Goal: Find specific page/section: Find specific page/section

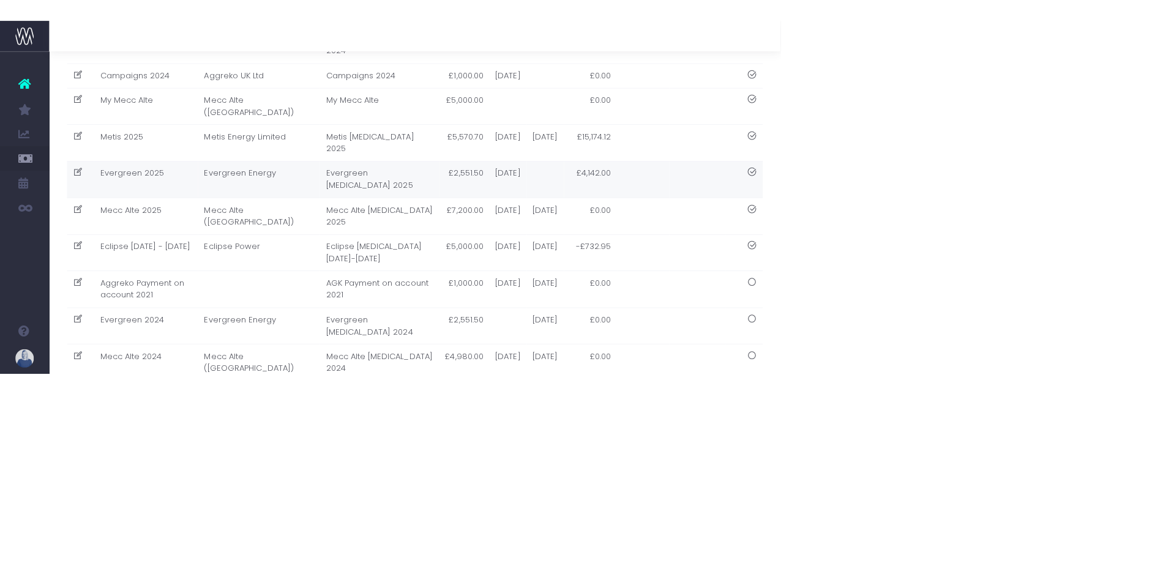
scroll to position [28, 0]
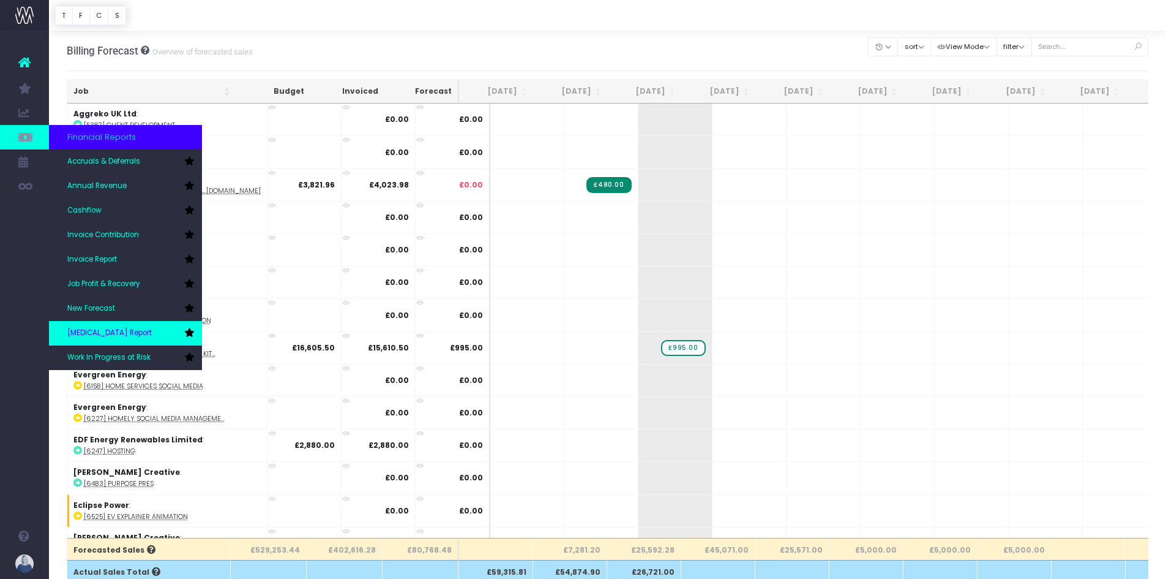
click at [103, 329] on span "[MEDICAL_DATA] Report" at bounding box center [109, 333] width 85 height 11
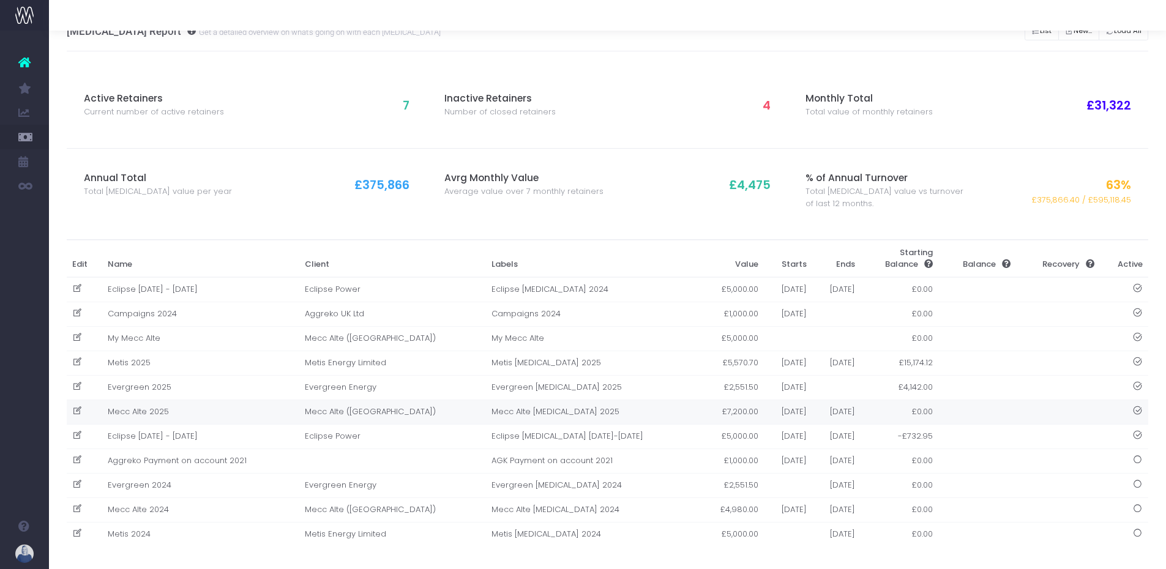
scroll to position [28, 0]
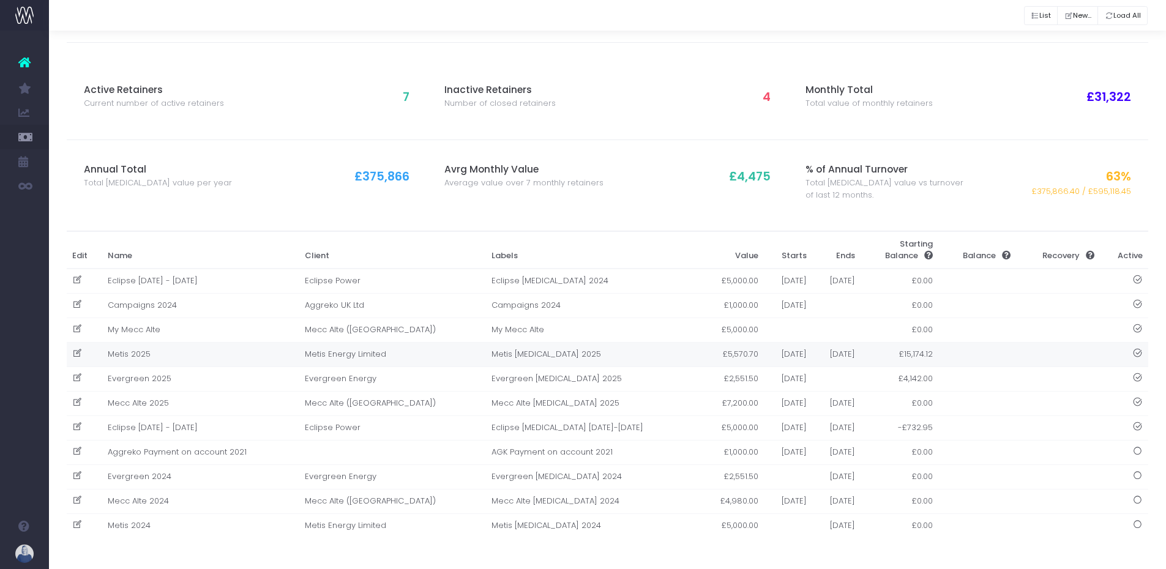
click at [156, 355] on td "Metis 2025" at bounding box center [200, 354] width 197 height 24
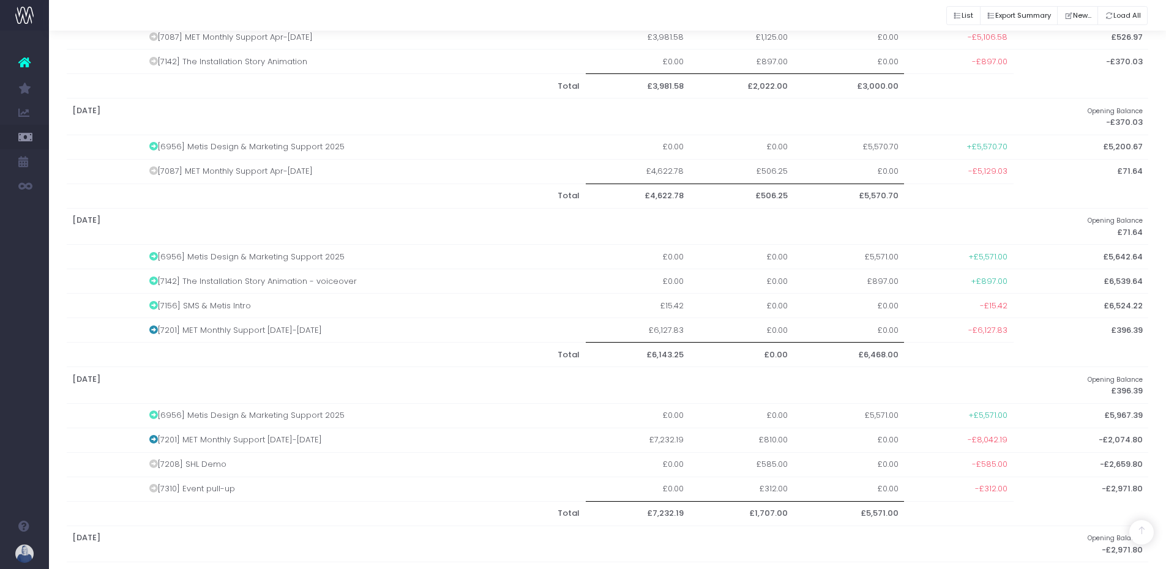
scroll to position [1051, 0]
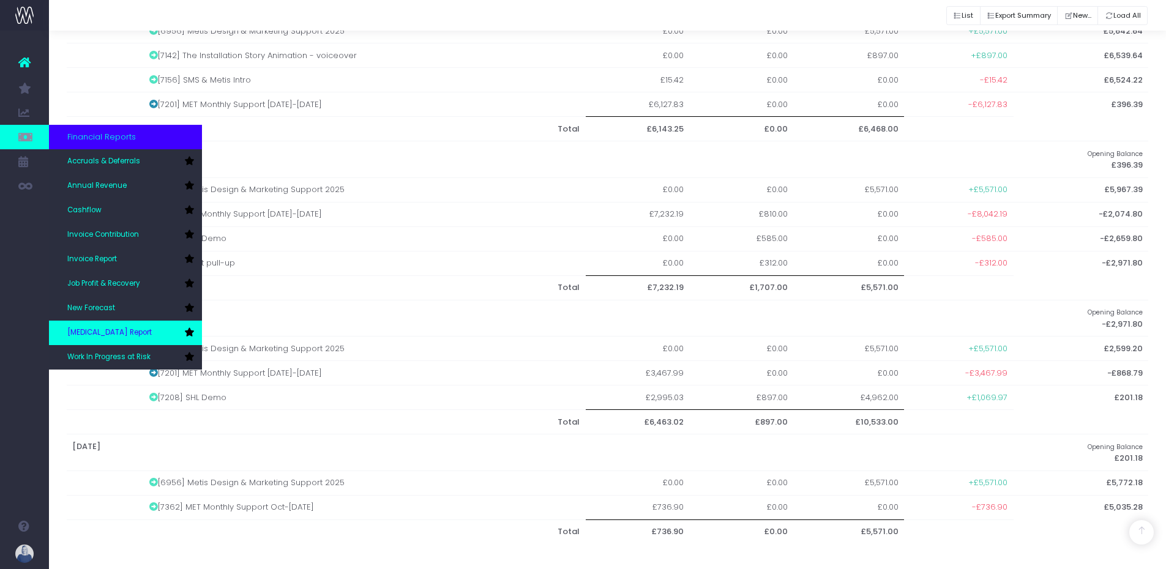
click at [120, 329] on span "[MEDICAL_DATA] Report" at bounding box center [109, 333] width 85 height 11
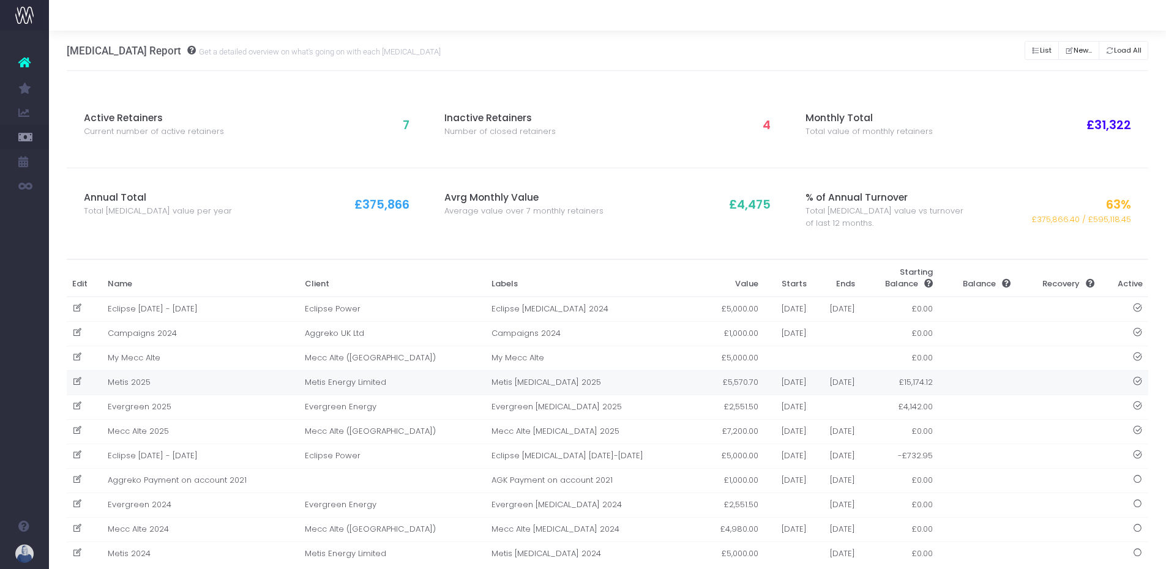
click at [195, 385] on td "Metis 2025" at bounding box center [200, 382] width 197 height 24
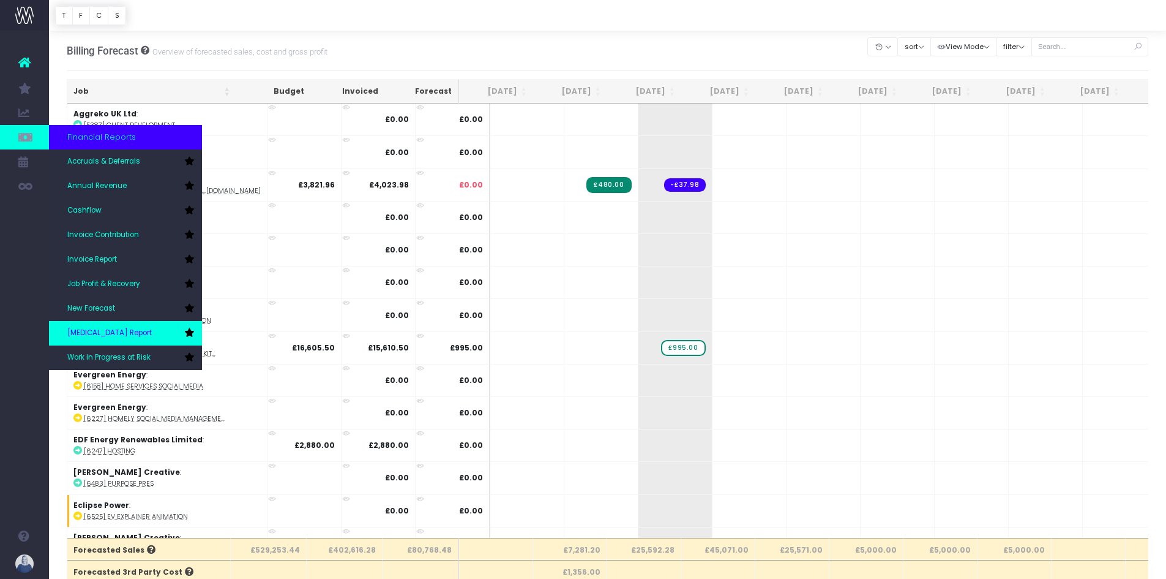
click at [114, 334] on span "[MEDICAL_DATA] Report" at bounding box center [109, 333] width 85 height 11
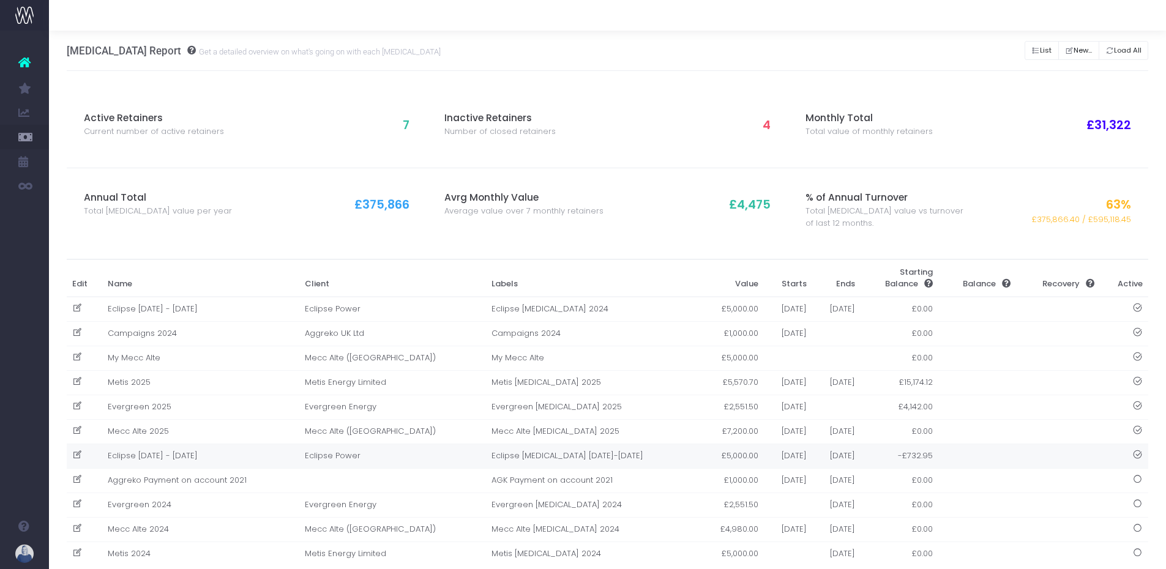
click at [182, 459] on td "Eclipse Apr 2025 - Mar 2026" at bounding box center [200, 456] width 197 height 24
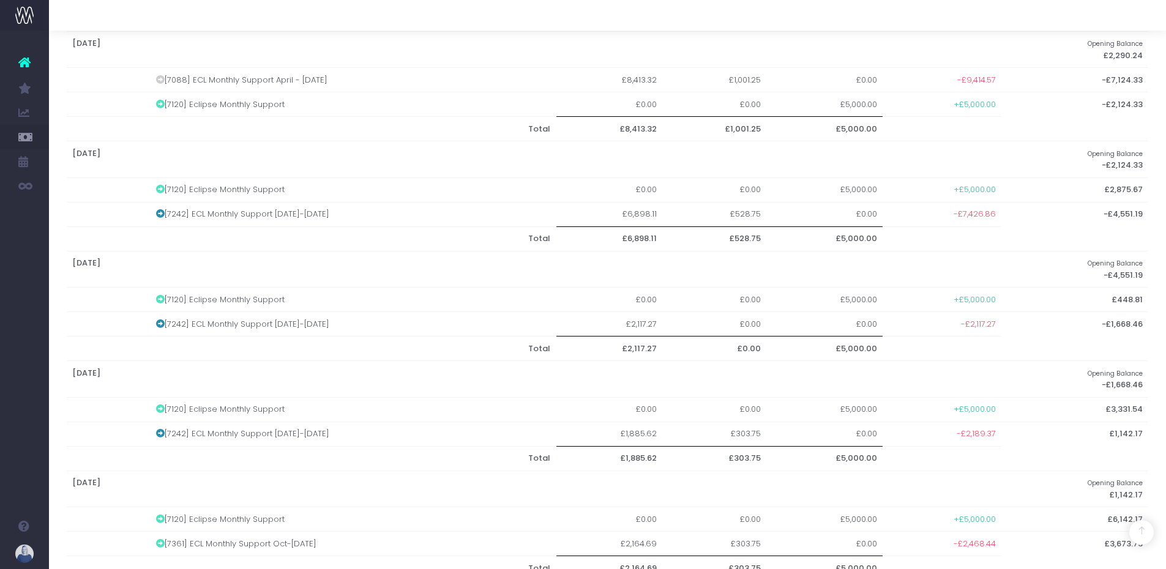
scroll to position [574, 0]
